Goal: Information Seeking & Learning: Learn about a topic

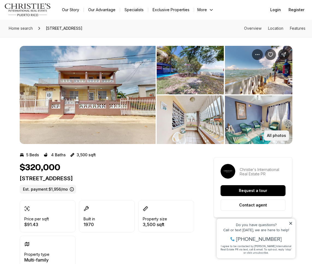
click at [279, 136] on p "All photos" at bounding box center [276, 135] width 19 height 4
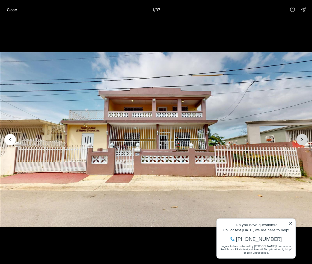
click at [299, 140] on icon "Next slide" at bounding box center [301, 139] width 5 height 5
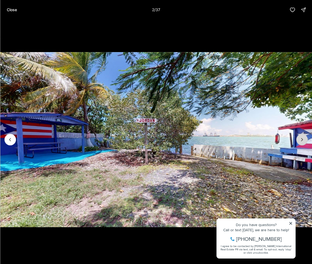
click at [299, 140] on icon "Next slide" at bounding box center [301, 139] width 5 height 5
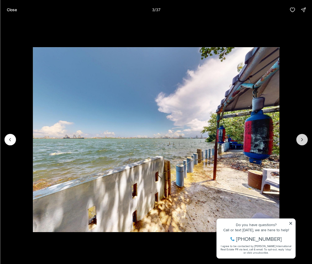
click at [299, 140] on icon "Next slide" at bounding box center [301, 139] width 5 height 5
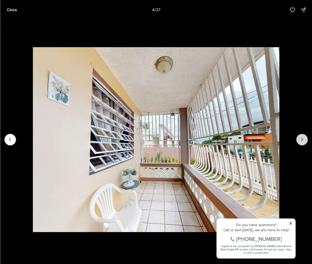
click at [299, 140] on icon "Next slide" at bounding box center [301, 139] width 5 height 5
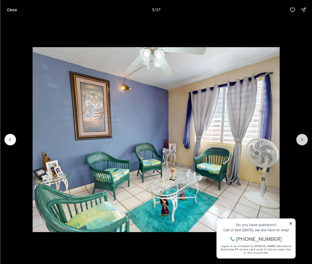
click at [299, 140] on icon "Next slide" at bounding box center [301, 139] width 5 height 5
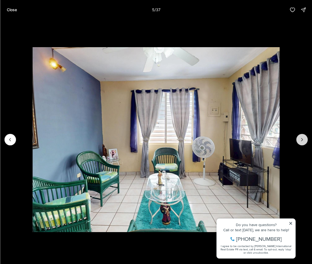
click at [299, 140] on icon "Next slide" at bounding box center [301, 139] width 5 height 5
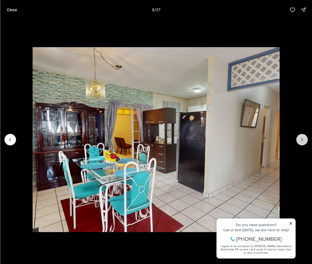
click at [299, 140] on icon "Next slide" at bounding box center [301, 139] width 5 height 5
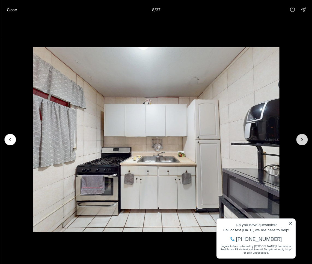
click at [299, 140] on icon "Next slide" at bounding box center [301, 139] width 5 height 5
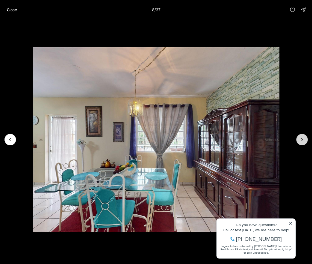
click at [299, 140] on icon "Next slide" at bounding box center [301, 139] width 5 height 5
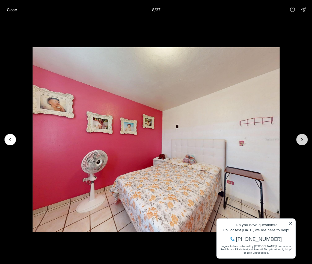
click at [299, 140] on icon "Next slide" at bounding box center [301, 139] width 5 height 5
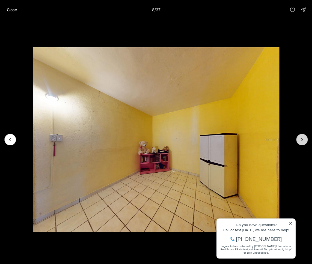
click at [299, 140] on icon "Next slide" at bounding box center [301, 139] width 5 height 5
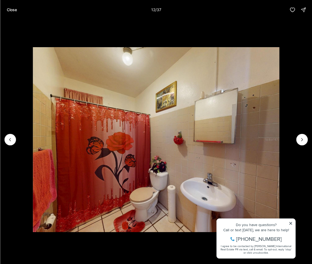
click at [292, 110] on li "12 of 37" at bounding box center [156, 140] width 312 height 240
click at [15, 9] on p "Close" at bounding box center [12, 10] width 10 height 4
